Goal: Find specific page/section: Find specific page/section

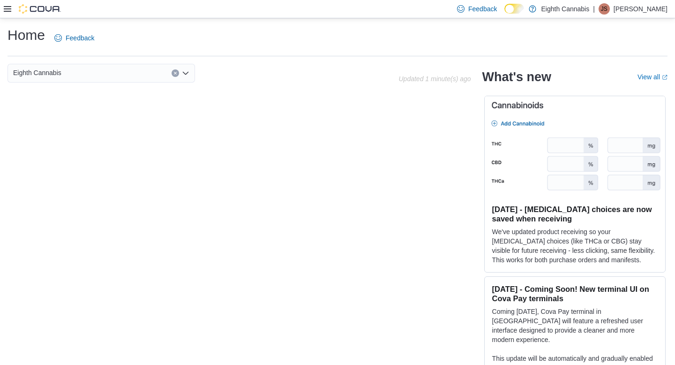
click at [6, 9] on icon at bounding box center [7, 9] width 7 height 6
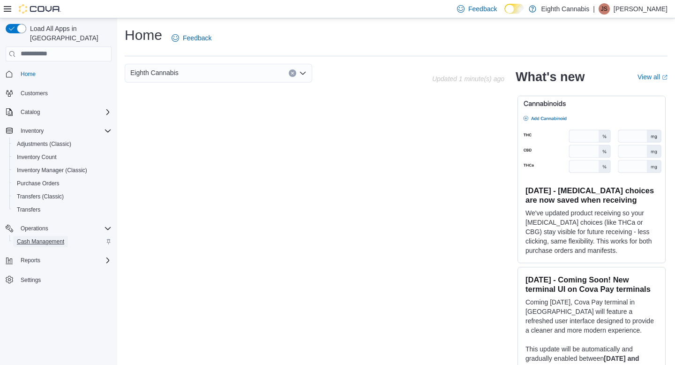
click at [52, 238] on span "Cash Management" at bounding box center [40, 241] width 47 height 7
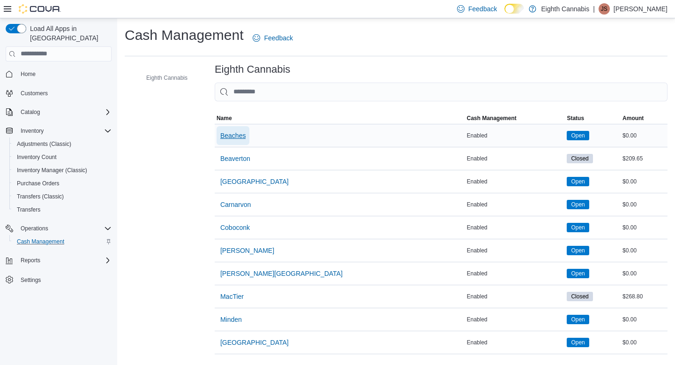
click at [242, 133] on span "Beaches" at bounding box center [232, 135] width 25 height 9
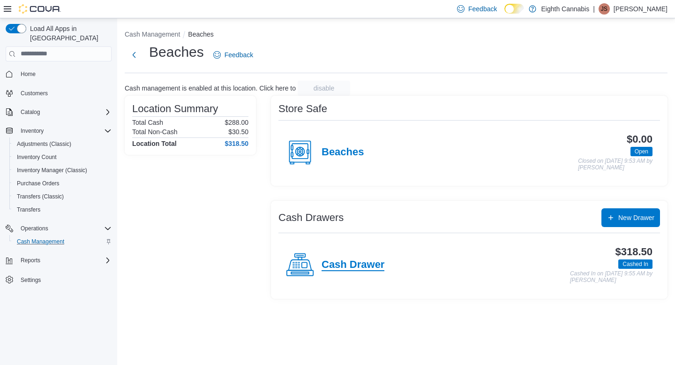
click at [354, 269] on h4 "Cash Drawer" at bounding box center [353, 265] width 63 height 12
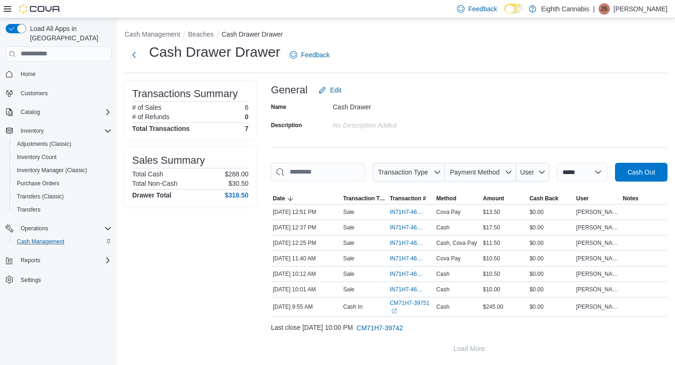
scroll to position [27, 0]
click at [133, 45] on button "Next" at bounding box center [134, 54] width 19 height 19
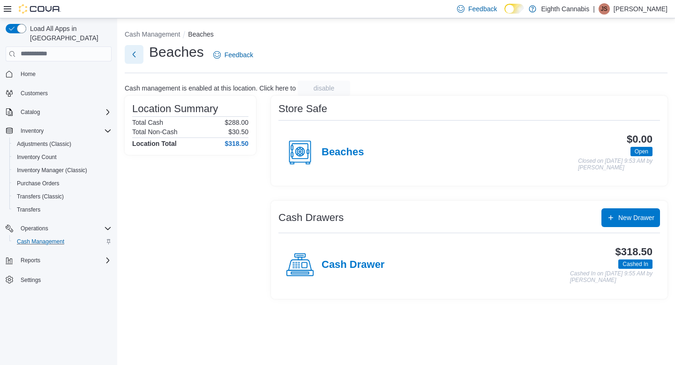
click at [137, 51] on button "Next" at bounding box center [134, 54] width 19 height 19
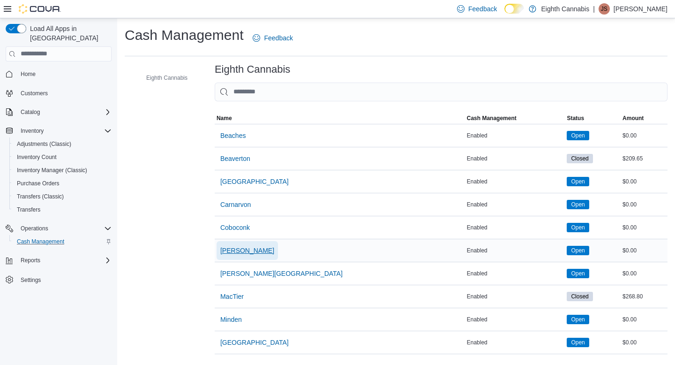
click at [241, 253] on span "[PERSON_NAME]" at bounding box center [247, 250] width 54 height 9
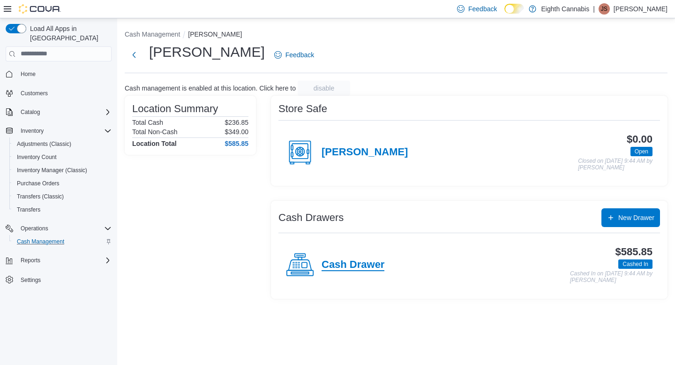
click at [373, 267] on h4 "Cash Drawer" at bounding box center [353, 265] width 63 height 12
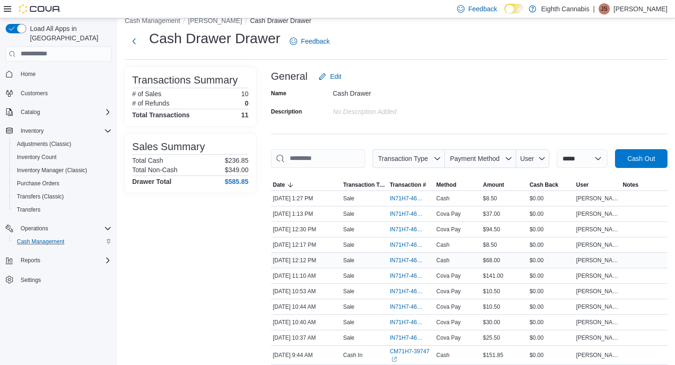
scroll to position [13, 0]
click at [134, 39] on button "Next" at bounding box center [134, 41] width 19 height 19
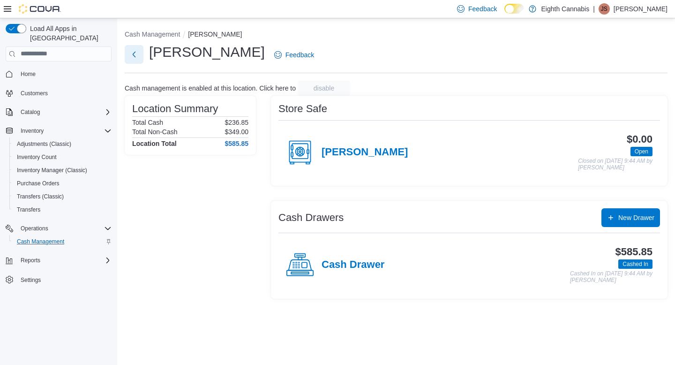
click at [135, 56] on button "Next" at bounding box center [134, 54] width 19 height 19
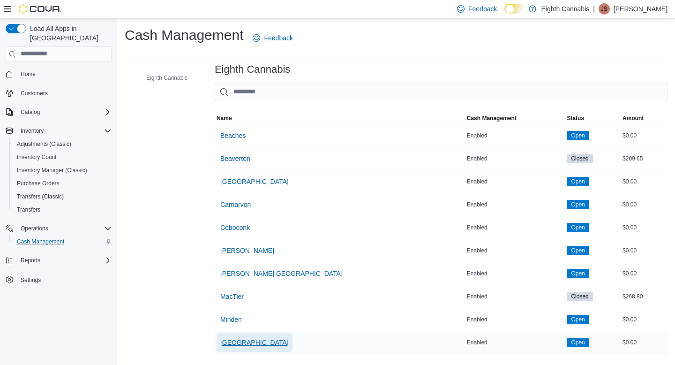
click at [238, 340] on span "[GEOGRAPHIC_DATA]" at bounding box center [254, 341] width 68 height 9
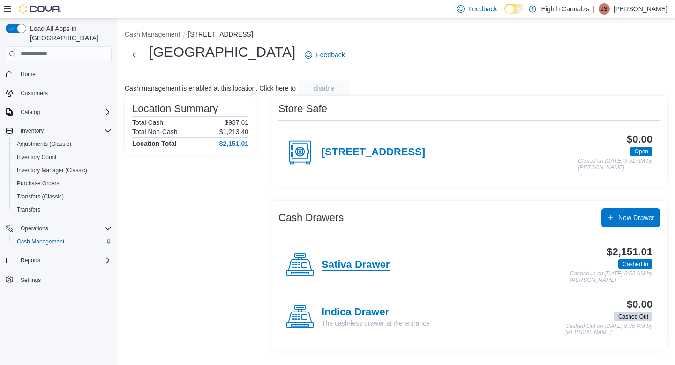
click at [357, 262] on h4 "Sativa Drawer" at bounding box center [356, 265] width 68 height 12
